Goal: Information Seeking & Learning: Find specific fact

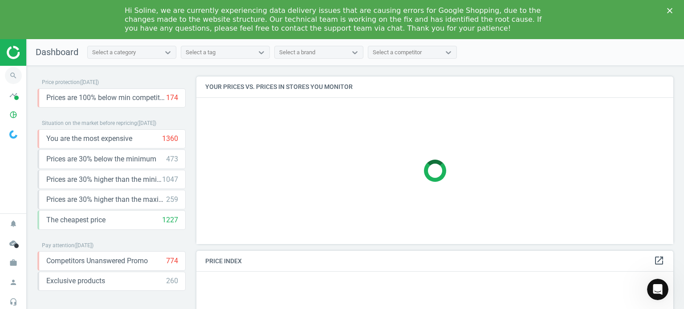
click at [16, 76] on icon "search" at bounding box center [13, 75] width 17 height 17
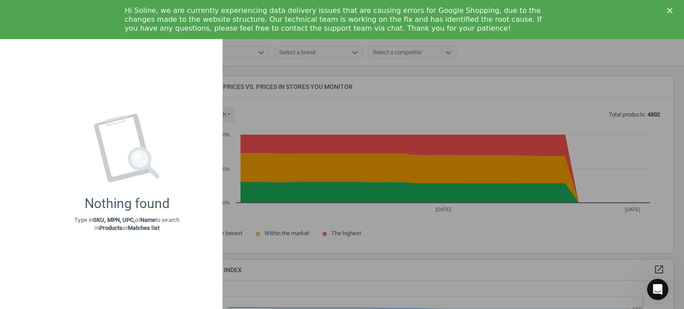
scroll to position [219, 484]
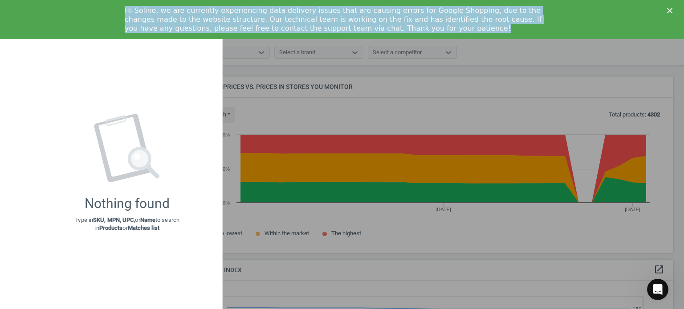
drag, startPoint x: 358, startPoint y: 29, endPoint x: 124, endPoint y: 9, distance: 235.0
click at [124, 9] on div "Hi Soline, we are currently experiencing data delivery issues that are causing …" at bounding box center [342, 20] width 684 height 32
copy div "Hi Soline, we are currently experiencing data delivery issues that are causing …"
click at [669, 7] on div "Hi Soline, we are currently experiencing data delivery issues that are causing …" at bounding box center [342, 20] width 684 height 32
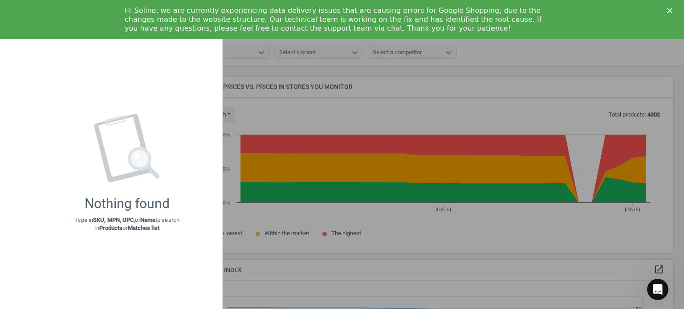
click at [672, 15] on div "Hi Soline, we are currently experiencing data delivery issues that are causing …" at bounding box center [342, 20] width 684 height 32
click at [670, 11] on polygon "Close" at bounding box center [669, 10] width 5 height 5
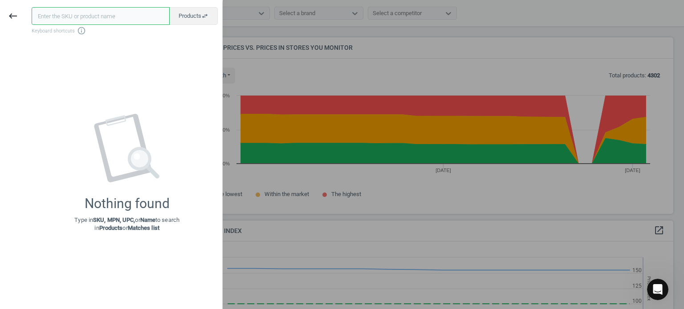
click at [53, 19] on input "text" at bounding box center [101, 16] width 138 height 18
type input "130965"
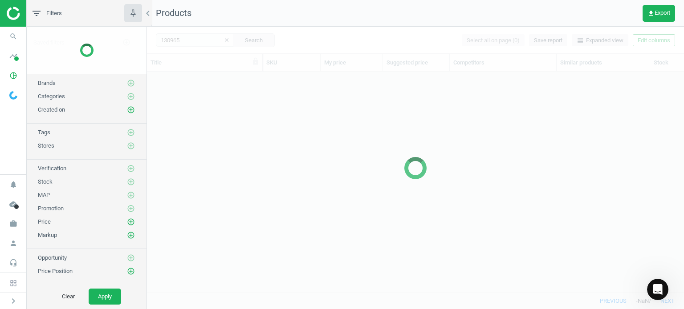
scroll to position [208, 530]
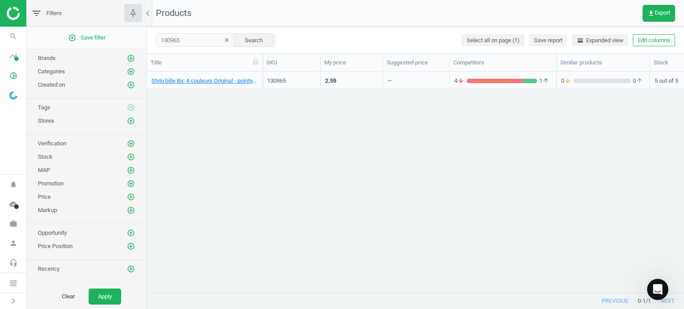
click at [214, 75] on div "Stylo bille Bic 4 couleurs Original - pointe moyenne, 0070330101241" at bounding box center [204, 81] width 106 height 16
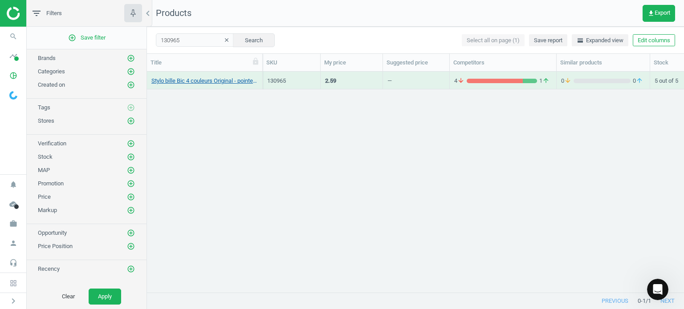
click at [216, 77] on link "Stylo bille Bic 4 couleurs Original - pointe moyenne, 0070330101241" at bounding box center [204, 81] width 106 height 8
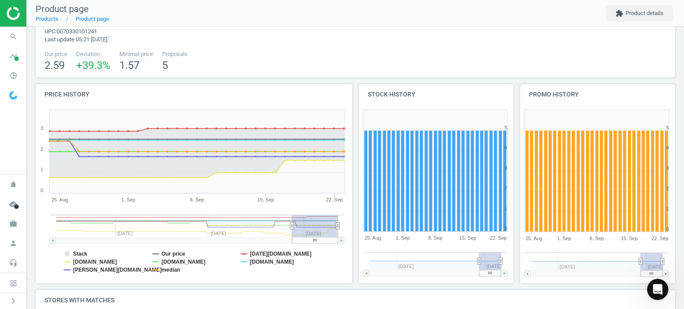
scroll to position [89, 0]
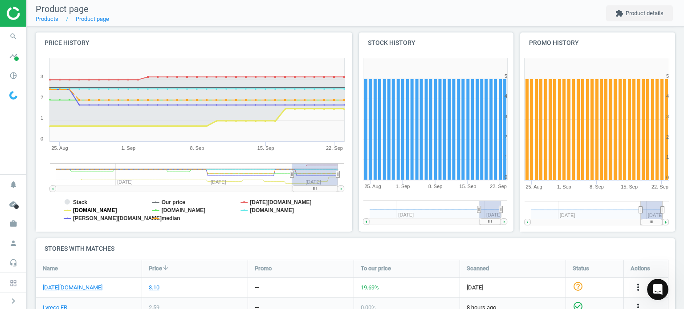
click at [91, 208] on tspan "[DOMAIN_NAME]" at bounding box center [95, 211] width 44 height 6
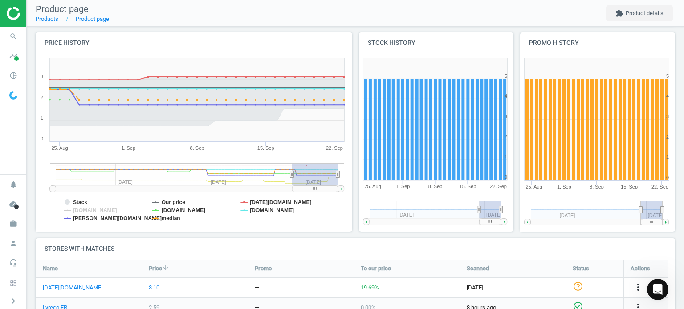
click at [90, 216] on tspan "[PERSON_NAME][DOMAIN_NAME]" at bounding box center [117, 219] width 89 height 6
click at [178, 204] on tspan "Our price" at bounding box center [174, 203] width 24 height 6
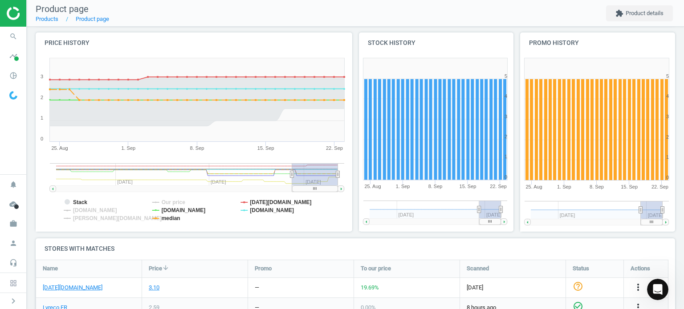
click at [173, 212] on tspan "[DOMAIN_NAME]" at bounding box center [184, 211] width 44 height 6
click at [172, 218] on tspan "median" at bounding box center [171, 219] width 19 height 6
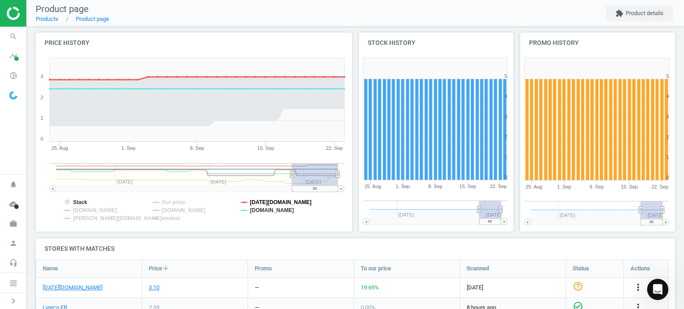
click at [252, 203] on tspan "[DATE][DOMAIN_NAME]" at bounding box center [280, 203] width 61 height 6
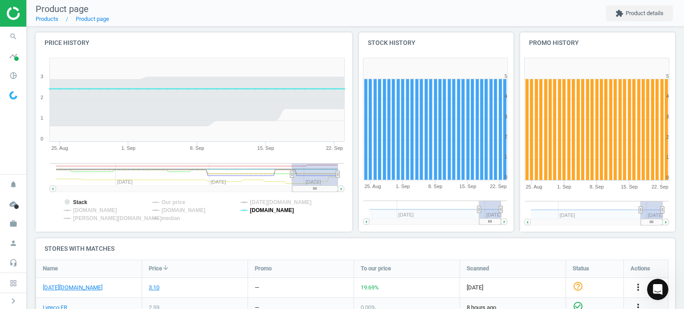
click at [258, 211] on tspan "[DOMAIN_NAME]" at bounding box center [272, 211] width 44 height 6
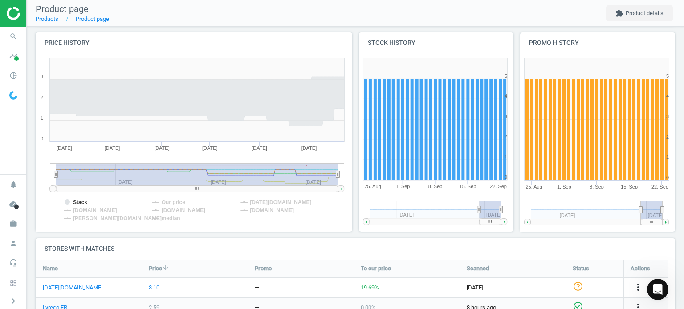
drag, startPoint x: 291, startPoint y: 174, endPoint x: 25, endPoint y: 172, distance: 265.9
click at [25, 172] on section "search Search timeline Data delivery Overview Matches dashboard Matches Rematch…" at bounding box center [342, 154] width 684 height 309
click at [91, 212] on tspan "[DOMAIN_NAME]" at bounding box center [95, 211] width 44 height 6
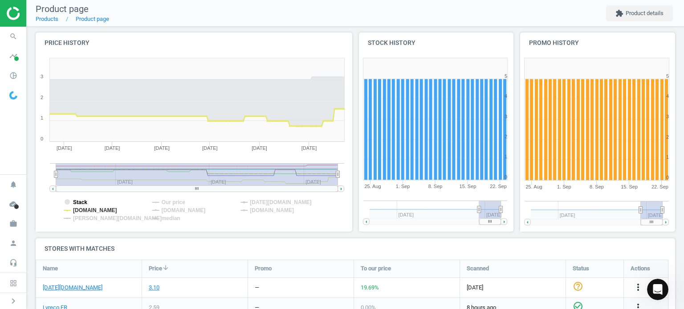
click at [77, 201] on tspan "Stack" at bounding box center [80, 203] width 14 height 6
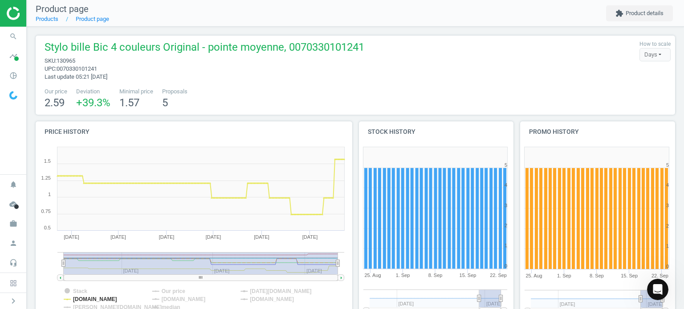
scroll to position [0, 0]
drag, startPoint x: 66, startPoint y: 59, endPoint x: 77, endPoint y: 60, distance: 11.2
click at [77, 60] on span "sku : 130965" at bounding box center [205, 61] width 320 height 8
